Goal: Navigation & Orientation: Find specific page/section

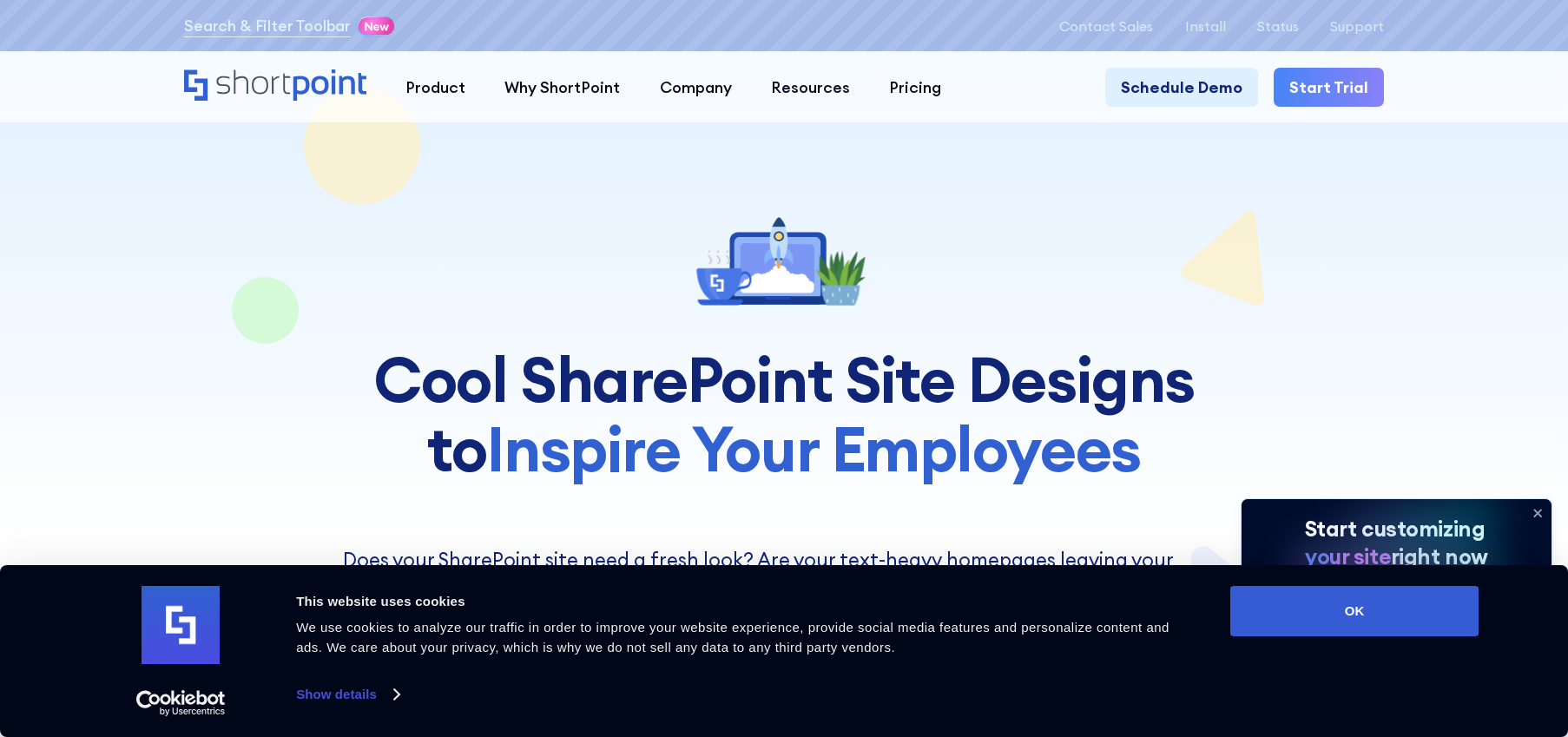
click at [1392, 281] on div at bounding box center [784, 364] width 1568 height 727
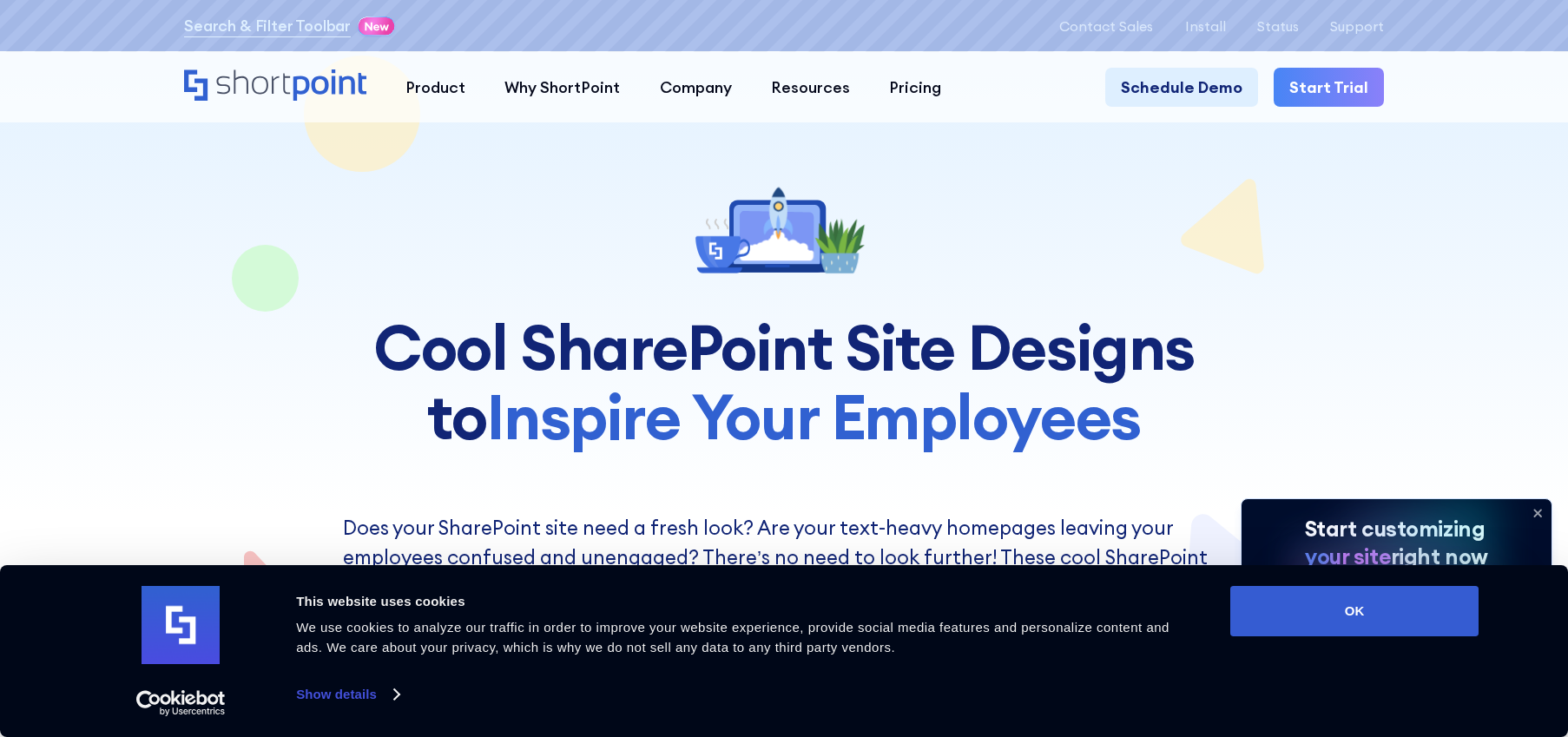
scroll to position [35, 0]
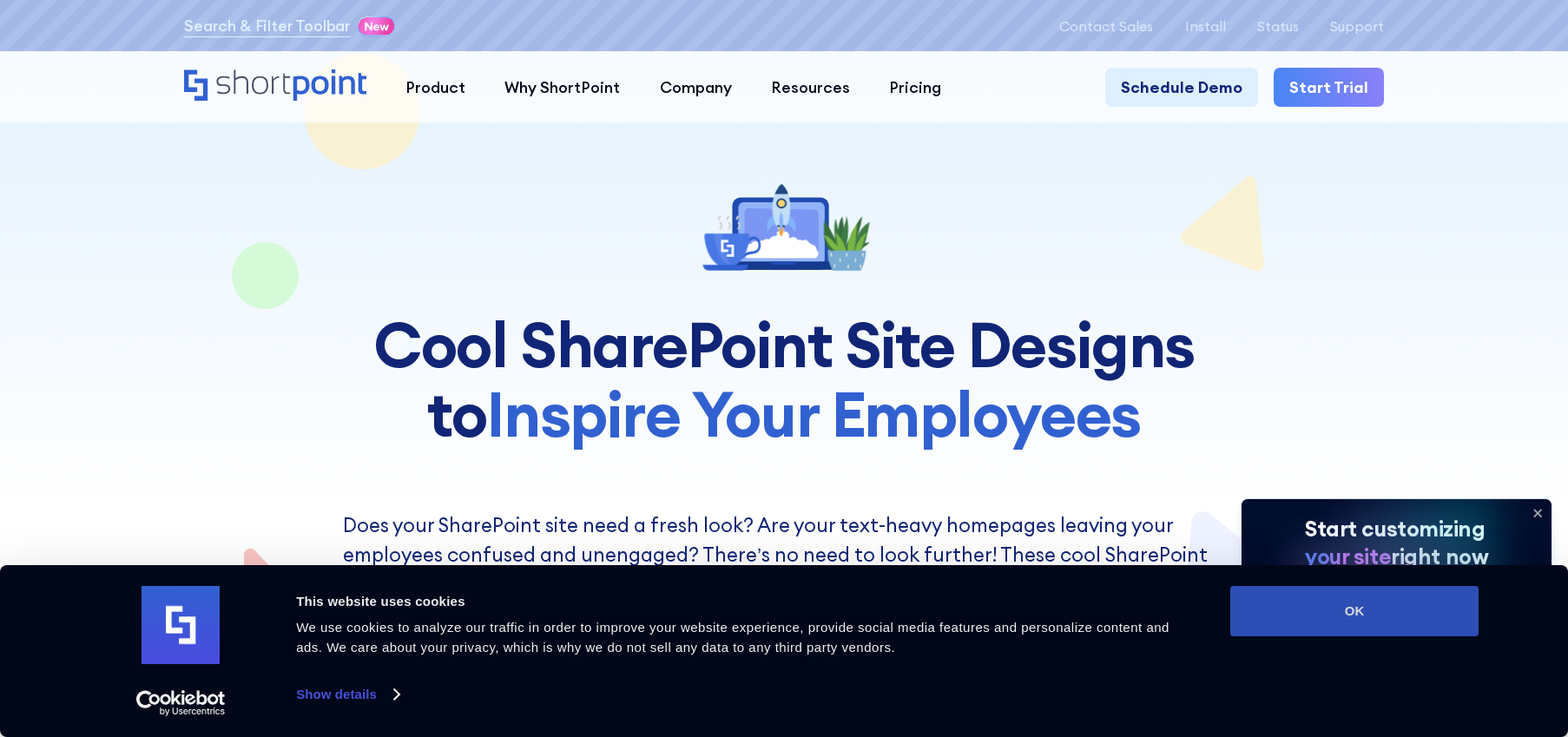
click at [1387, 612] on button "OK" at bounding box center [1354, 610] width 249 height 50
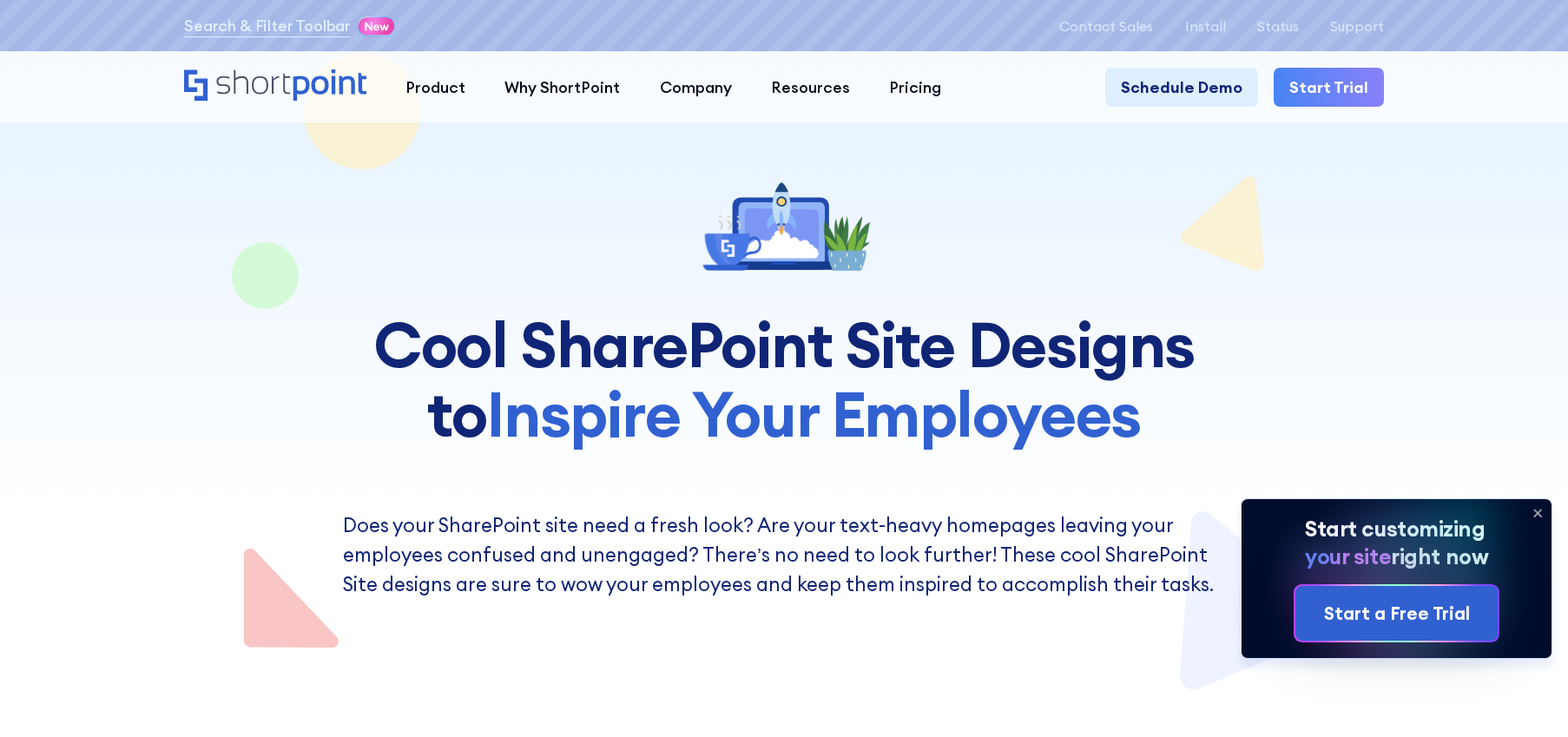
scroll to position [0, 0]
click at [1362, 404] on div at bounding box center [784, 329] width 1199 height 727
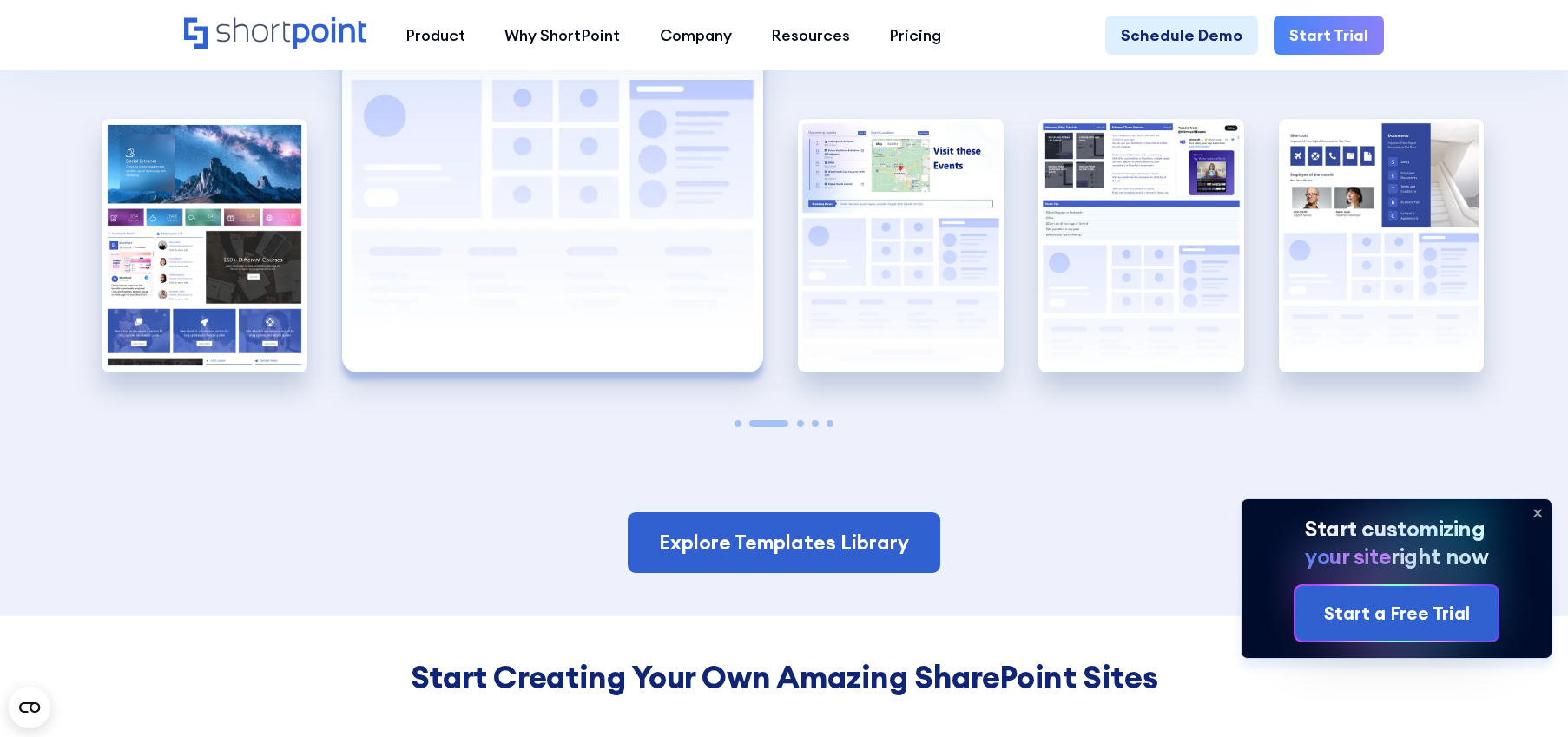
scroll to position [3607, 0]
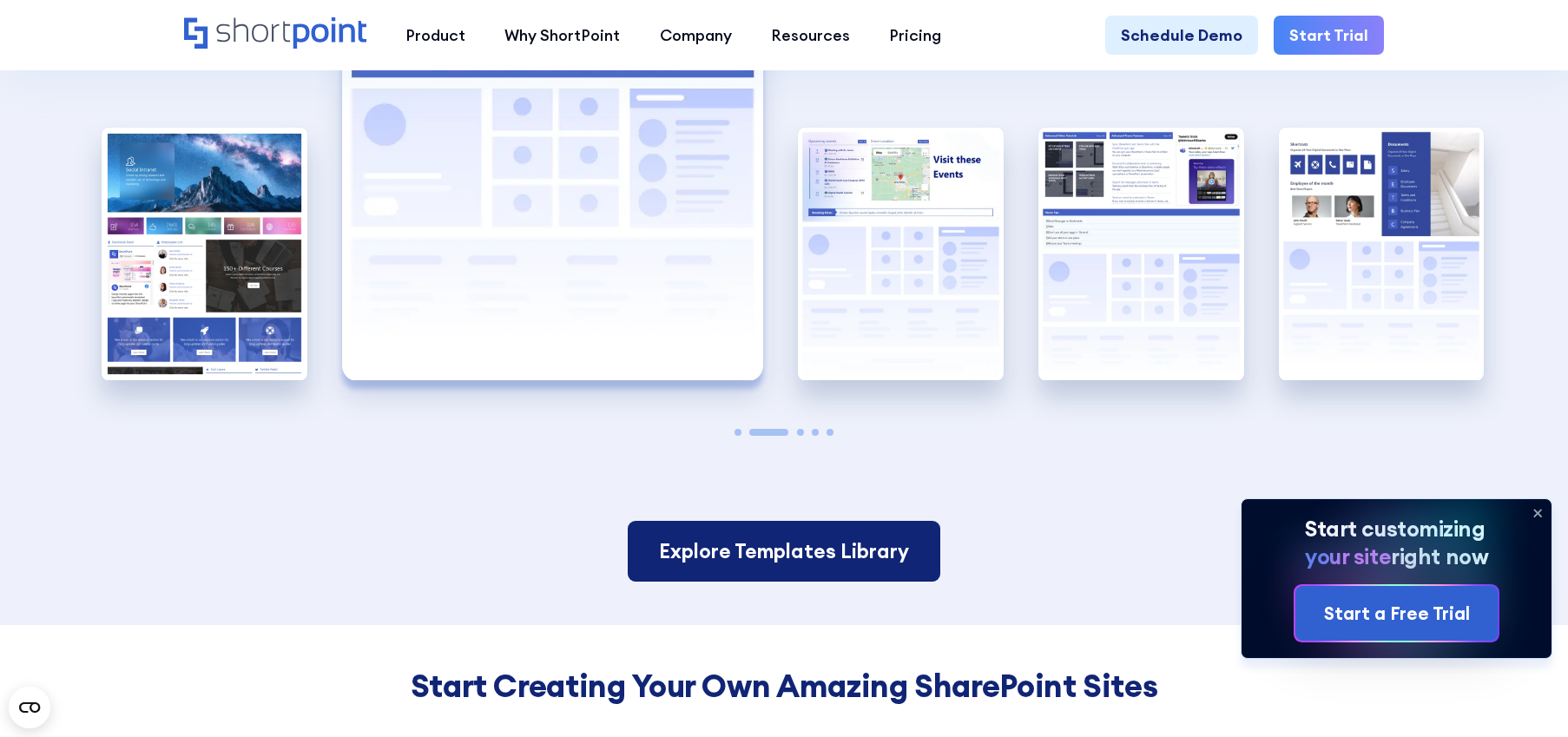
click at [873, 582] on link "Explore Templates Library" at bounding box center [784, 550] width 312 height 60
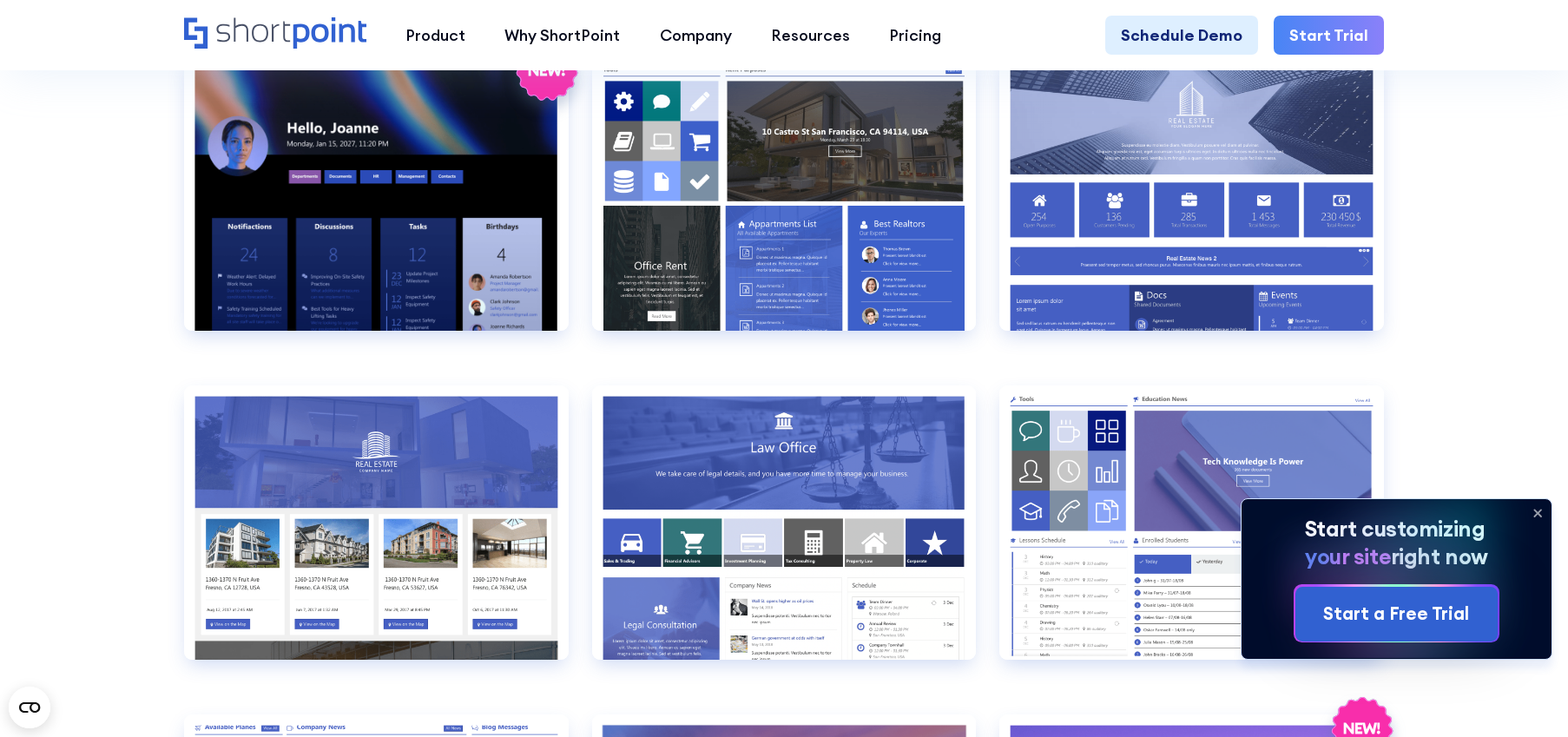
scroll to position [1745, 0]
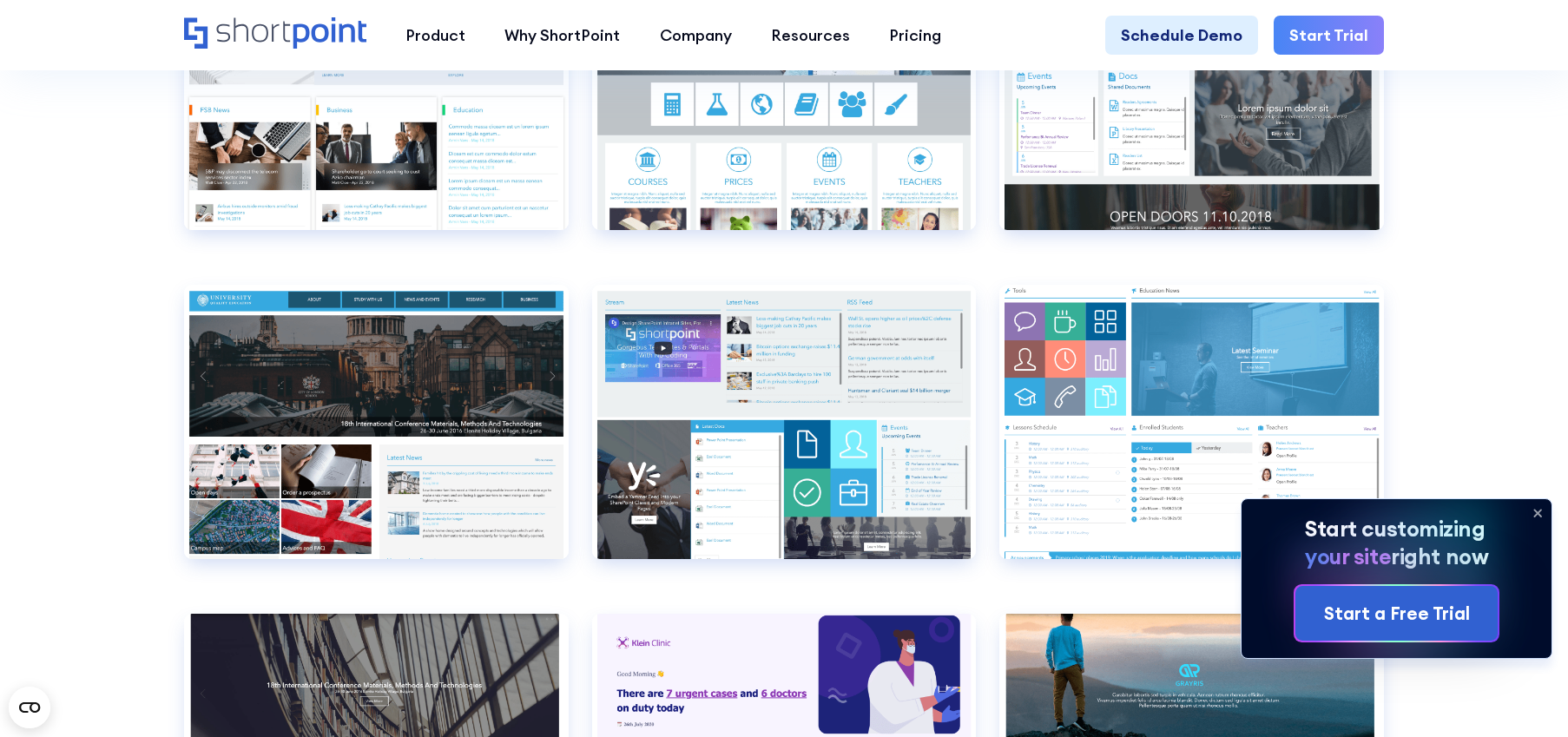
scroll to position [5860, 0]
